Goal: Complete application form

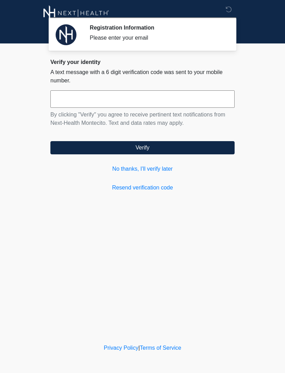
click at [207, 98] on input "text" at bounding box center [142, 98] width 184 height 17
type input "******"
click at [203, 149] on button "Verify" at bounding box center [142, 147] width 184 height 13
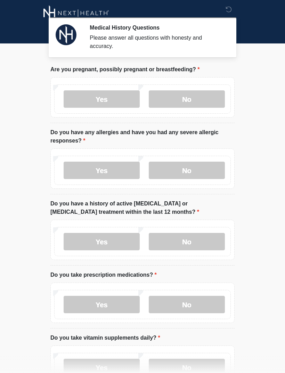
click at [213, 99] on label "No" at bounding box center [187, 98] width 76 height 17
click at [209, 165] on label "No" at bounding box center [187, 170] width 76 height 17
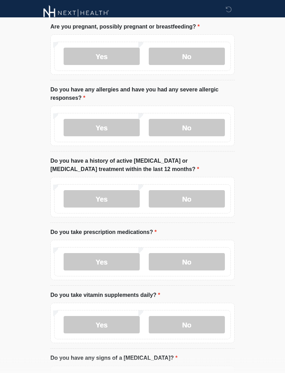
scroll to position [48, 0]
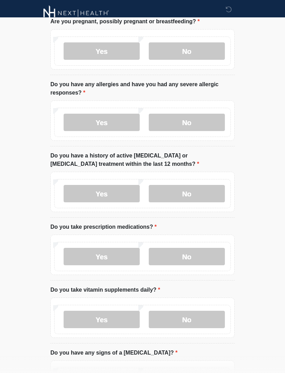
click at [212, 187] on label "No" at bounding box center [187, 193] width 76 height 17
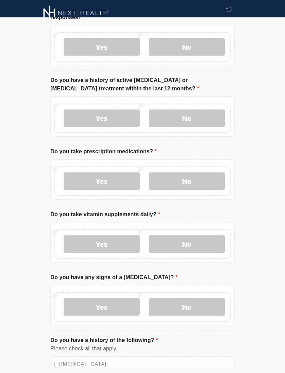
scroll to position [132, 0]
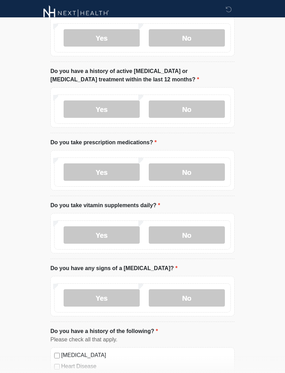
click at [205, 174] on label "No" at bounding box center [187, 171] width 76 height 17
click at [213, 233] on label "No" at bounding box center [187, 234] width 76 height 17
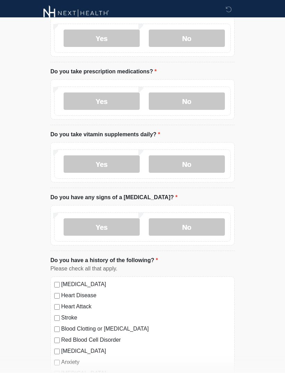
scroll to position [222, 0]
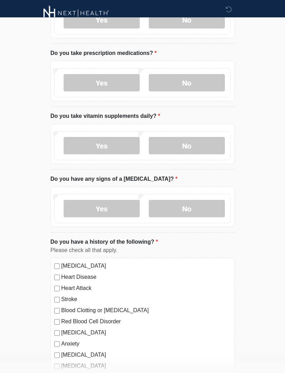
click at [211, 206] on label "No" at bounding box center [187, 208] width 76 height 17
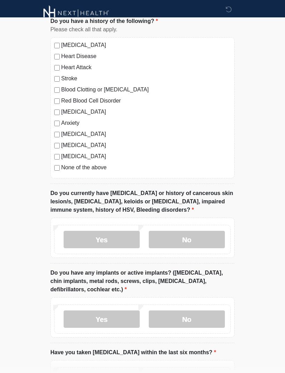
scroll to position [447, 0]
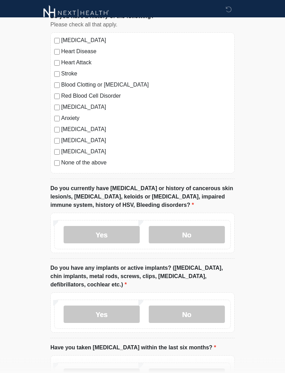
click at [210, 226] on label "No" at bounding box center [187, 234] width 76 height 17
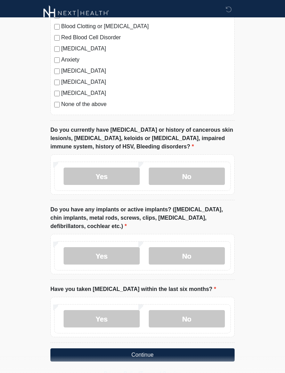
scroll to position [508, 0]
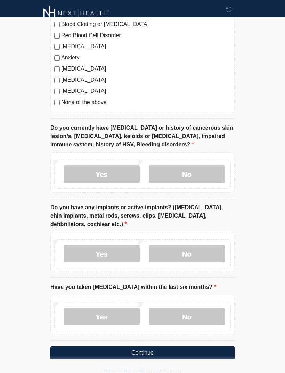
click at [216, 247] on label "No" at bounding box center [187, 253] width 76 height 17
click at [210, 313] on label "No" at bounding box center [187, 316] width 76 height 17
click at [218, 350] on button "Continue" at bounding box center [142, 352] width 184 height 13
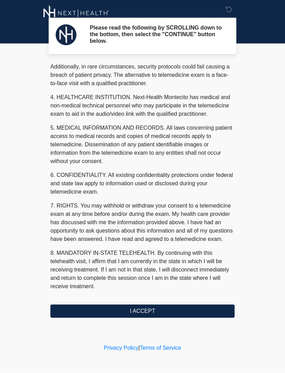
scroll to position [169, 0]
click at [209, 308] on button "I ACCEPT" at bounding box center [142, 311] width 184 height 13
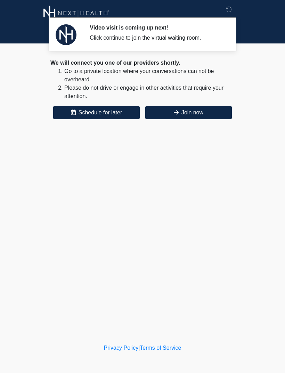
click at [211, 111] on button "Join now" at bounding box center [188, 112] width 87 height 13
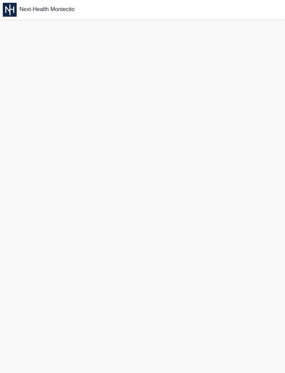
click at [64, 11] on span "Next-Health Montecito" at bounding box center [46, 9] width 55 height 6
